Goal: Find specific fact: Find specific fact

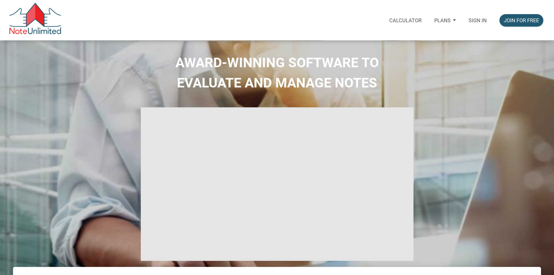
type input "Introduction to new features"
select select
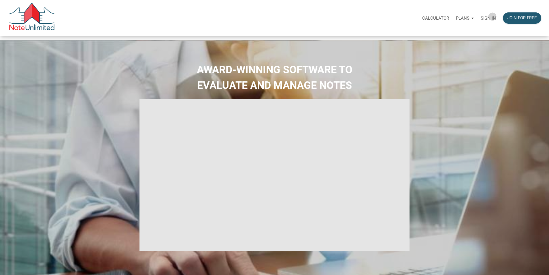
click at [481, 17] on p "Sign in" at bounding box center [488, 18] width 15 height 5
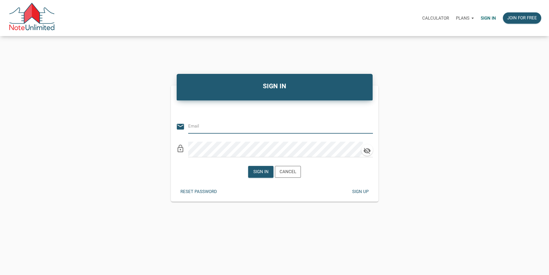
click at [223, 131] on input "email" at bounding box center [276, 126] width 176 height 13
type input "slh852@gmail.com"
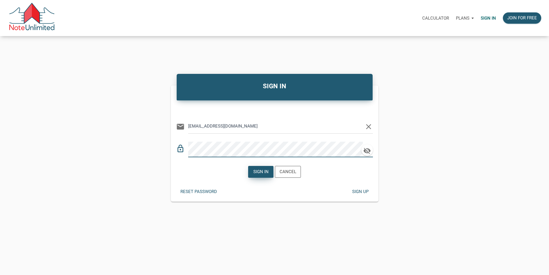
click at [253, 173] on div "Sign in" at bounding box center [260, 171] width 15 height 7
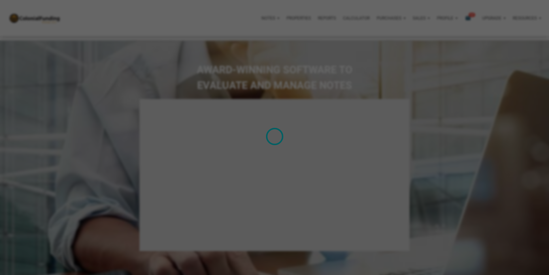
type input "Introduction to new features"
select select
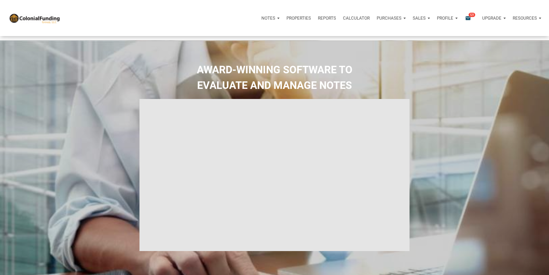
click at [469, 16] on span "121" at bounding box center [472, 14] width 7 height 5
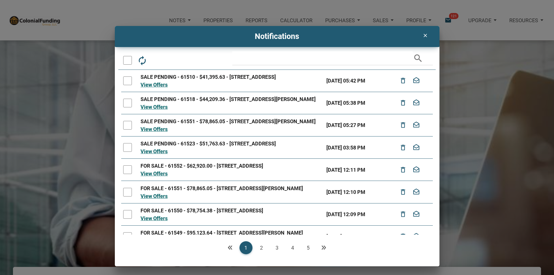
click at [155, 88] on link "View Offers" at bounding box center [153, 85] width 27 height 6
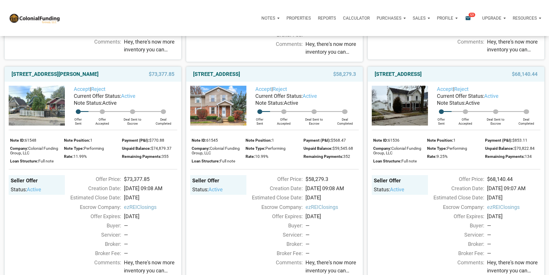
scroll to position [288, 0]
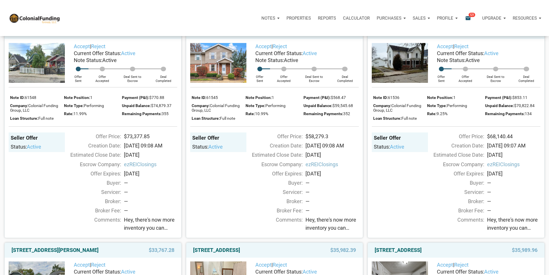
click at [227, 83] on img at bounding box center [218, 63] width 56 height 40
drag, startPoint x: 192, startPoint y: 50, endPoint x: 294, endPoint y: 50, distance: 102.1
click at [294, 35] on div "2101 New Sun Drive, Florissant, MO, 63031" at bounding box center [249, 31] width 118 height 7
copy link "2101 New Sun Drive, Florissant, MO, 63031"
